Goal: Book appointment/travel/reservation

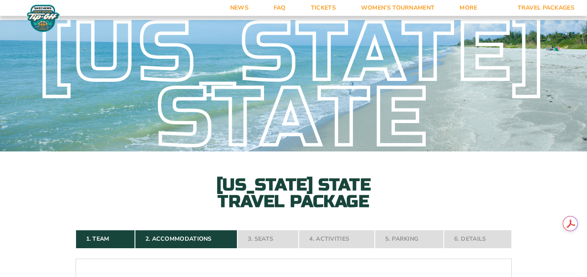
select select "2 Adults + 1 Child"
select select "Suite Upgrade"
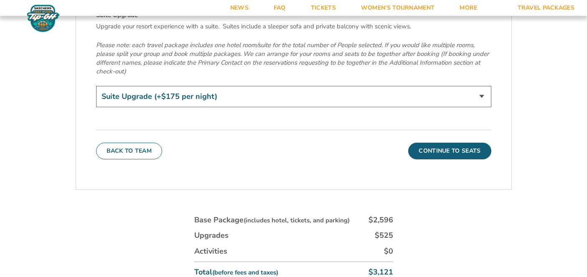
scroll to position [2979, 0]
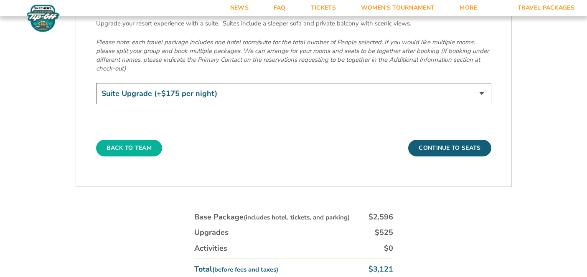
click at [142, 140] on button "Back To Team" at bounding box center [129, 148] width 66 height 17
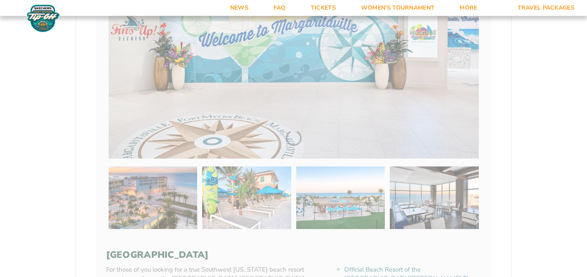
scroll to position [131, 0]
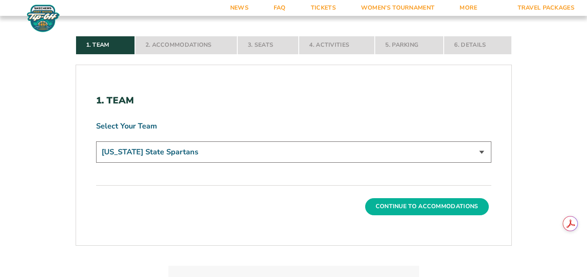
click at [404, 209] on button "Continue To Accommodations" at bounding box center [427, 206] width 124 height 17
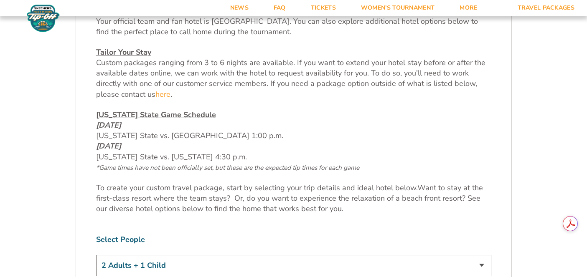
scroll to position [465, 0]
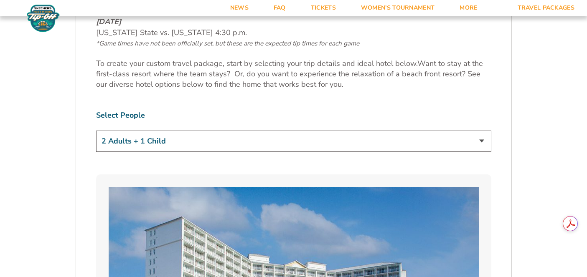
click at [349, 139] on select "1 Adult 2 Adults 3 Adults 4 Adults 2 Adults + 1 Child 2 Adults + 2 Children 2 A…" at bounding box center [293, 141] width 395 height 21
select select "2 Adults + 2 Children"
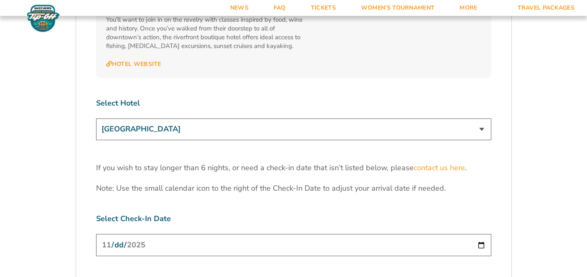
scroll to position [2546, 0]
click at [321, 118] on select "[GEOGRAPHIC_DATA] [GEOGRAPHIC_DATA] [GEOGRAPHIC_DATA], Autograph Collection" at bounding box center [293, 128] width 395 height 21
select select "18478"
click at [318, 233] on input "[DATE]" at bounding box center [293, 244] width 395 height 22
click at [480, 233] on input "[DATE]" at bounding box center [293, 244] width 395 height 22
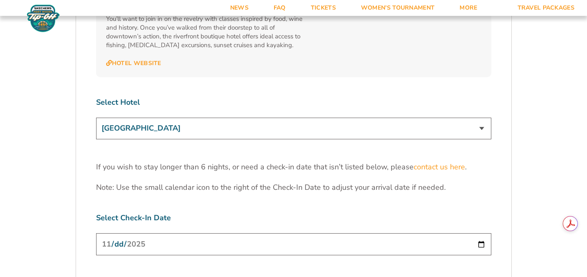
type input "[DATE]"
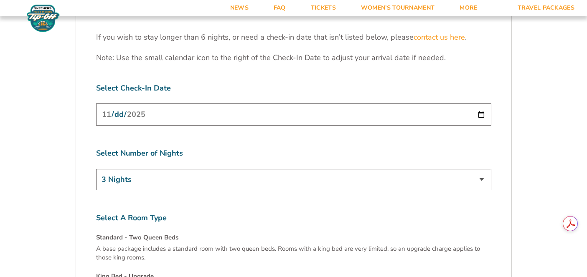
scroll to position [2676, 0]
click at [228, 169] on select "3 Nights 4 Nights 5 Nights 6 Nights" at bounding box center [293, 179] width 395 height 21
select select "4 Nights"
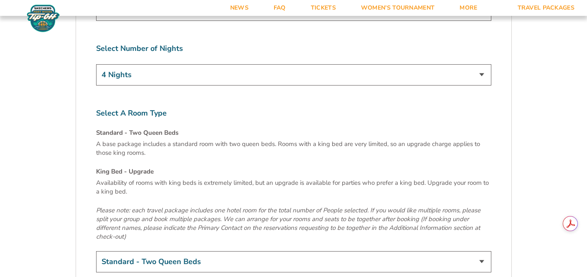
scroll to position [2779, 0]
click at [342, 253] on select "Standard - Two Queen Beds King Bed - Upgrade (+$15 per night)" at bounding box center [293, 263] width 395 height 21
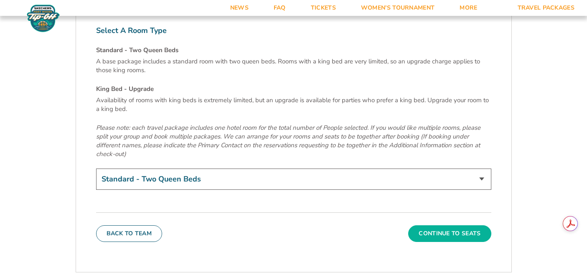
click at [431, 225] on button "Continue To Seats" at bounding box center [449, 233] width 83 height 17
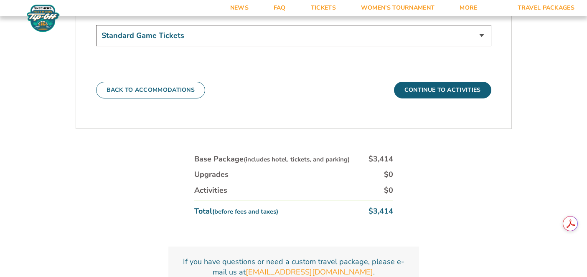
scroll to position [436, 0]
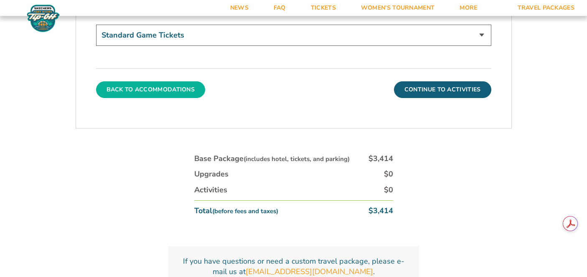
click at [163, 87] on button "Back To Accommodations" at bounding box center [150, 89] width 109 height 17
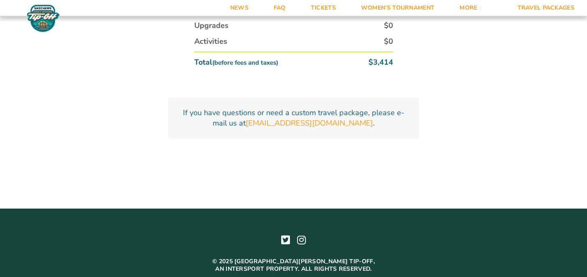
scroll to position [3034, 0]
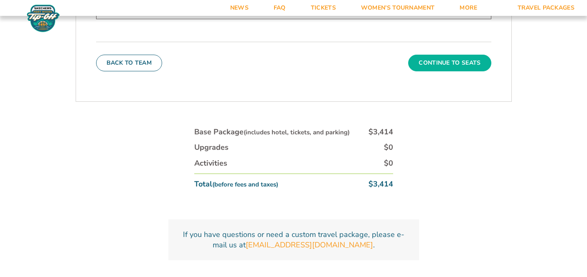
click at [453, 55] on button "Continue To Seats" at bounding box center [449, 63] width 83 height 17
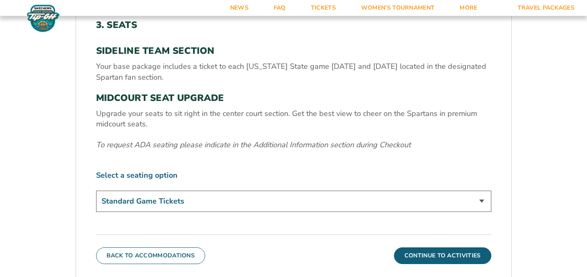
scroll to position [266, 0]
